Goal: Task Accomplishment & Management: Use online tool/utility

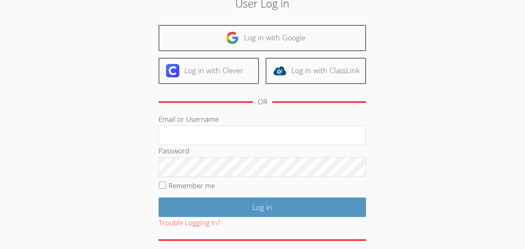
scroll to position [44, 0]
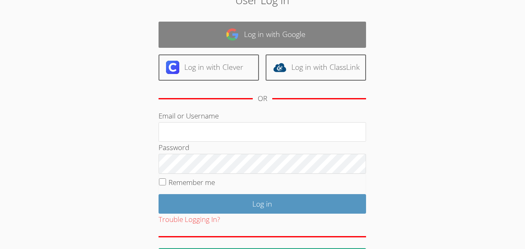
click at [225, 36] on link "Log in with Google" at bounding box center [263, 35] width 208 height 26
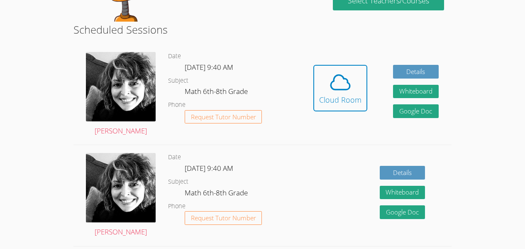
scroll to position [199, 0]
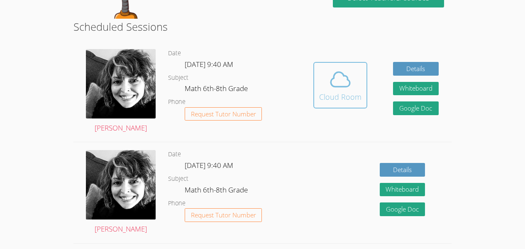
click at [337, 91] on div "Cloud Room" at bounding box center [340, 97] width 42 height 12
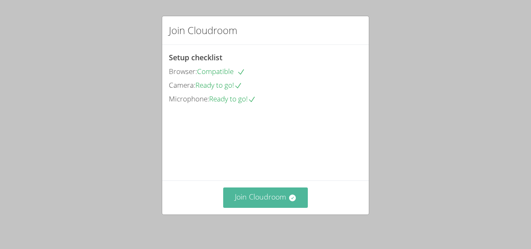
click at [285, 194] on button "Join Cloudroom" at bounding box center [265, 197] width 85 height 20
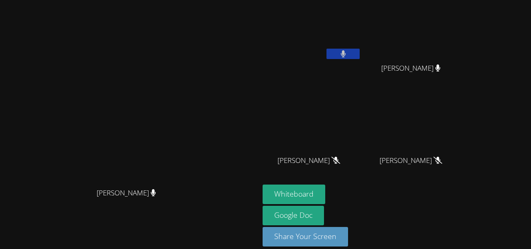
click at [421, 60] on div "Melvin Hoenes Tiul Odarly Monteagdo-Rodriguez Odarly Monteagdo-Rodriguez Albin …" at bounding box center [363, 93] width 201 height 181
click at [346, 50] on icon at bounding box center [343, 53] width 5 height 7
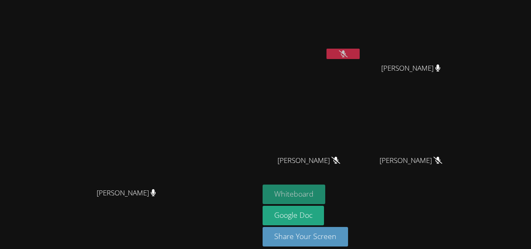
click at [325, 186] on button "Whiteboard" at bounding box center [294, 194] width 63 height 20
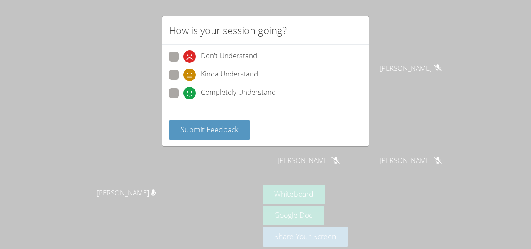
click at [184, 99] on span at bounding box center [184, 99] width 0 height 0
click at [184, 95] on input "Completely Understand" at bounding box center [187, 91] width 7 height 7
radio input "true"
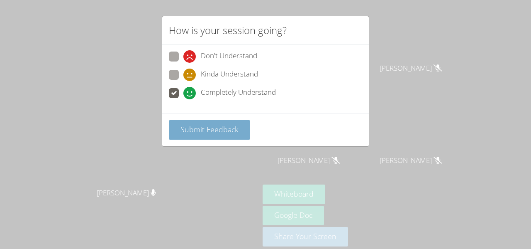
click at [190, 130] on span "Submit Feedback" at bounding box center [210, 129] width 58 height 10
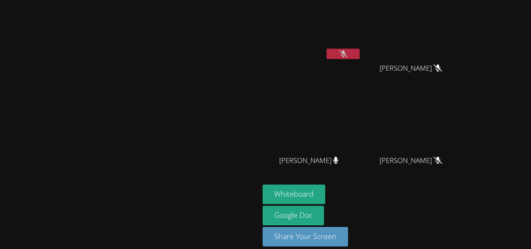
click at [68, 123] on video at bounding box center [130, 112] width 125 height 142
